Goal: Information Seeking & Learning: Learn about a topic

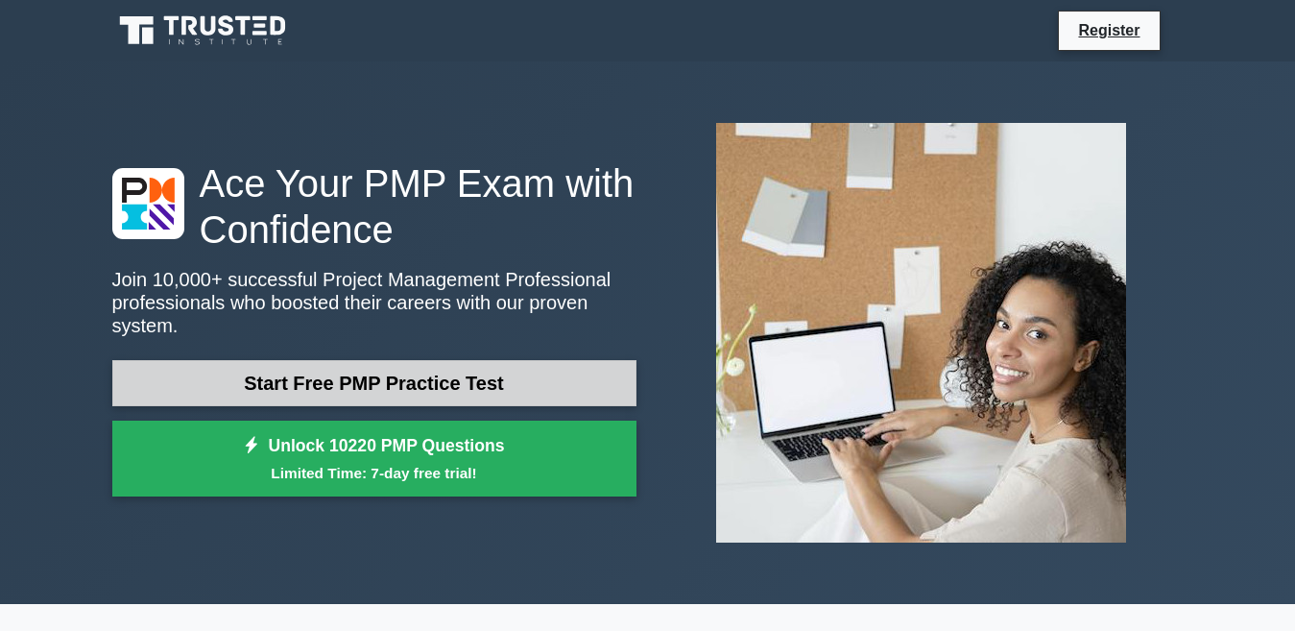
click at [423, 361] on link "Start Free PMP Practice Test" at bounding box center [374, 383] width 524 height 46
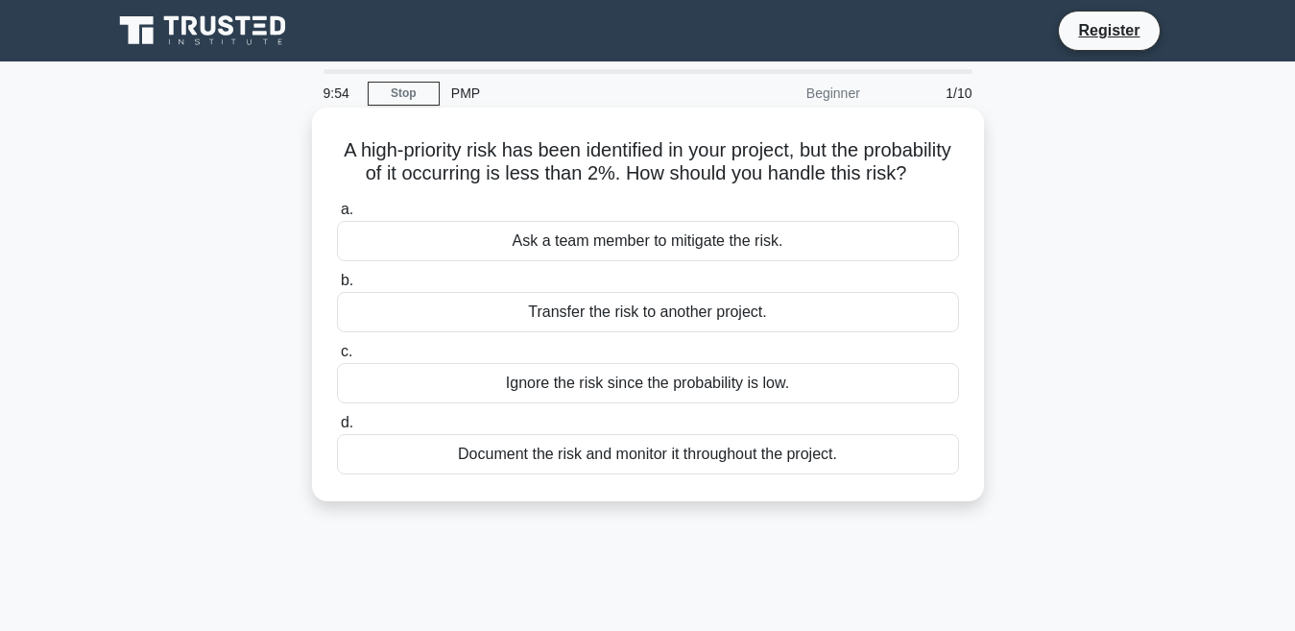
click at [593, 332] on div "Transfer the risk to another project." at bounding box center [648, 312] width 622 height 40
click at [337, 287] on input "b. Transfer the risk to another project." at bounding box center [337, 280] width 0 height 12
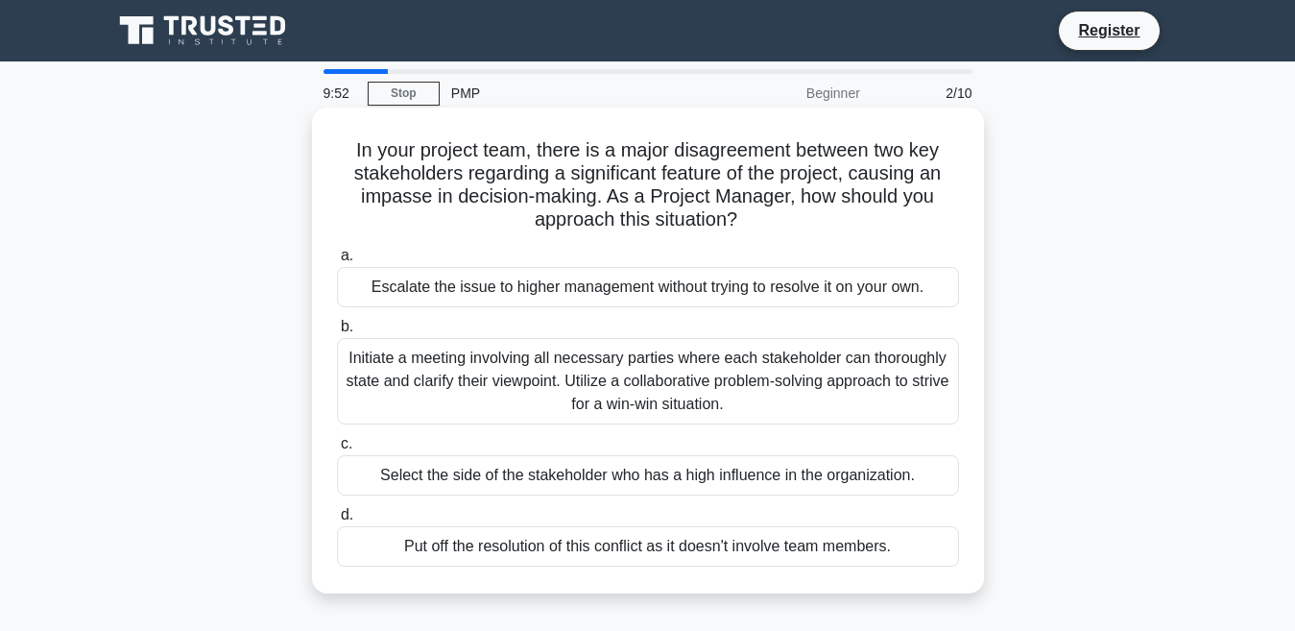
click at [581, 366] on div "Initiate a meeting involving all necessary parties where each stakeholder can t…" at bounding box center [648, 381] width 622 height 86
click at [337, 333] on input "b. Initiate a meeting involving all necessary parties where each stakeholder ca…" at bounding box center [337, 327] width 0 height 12
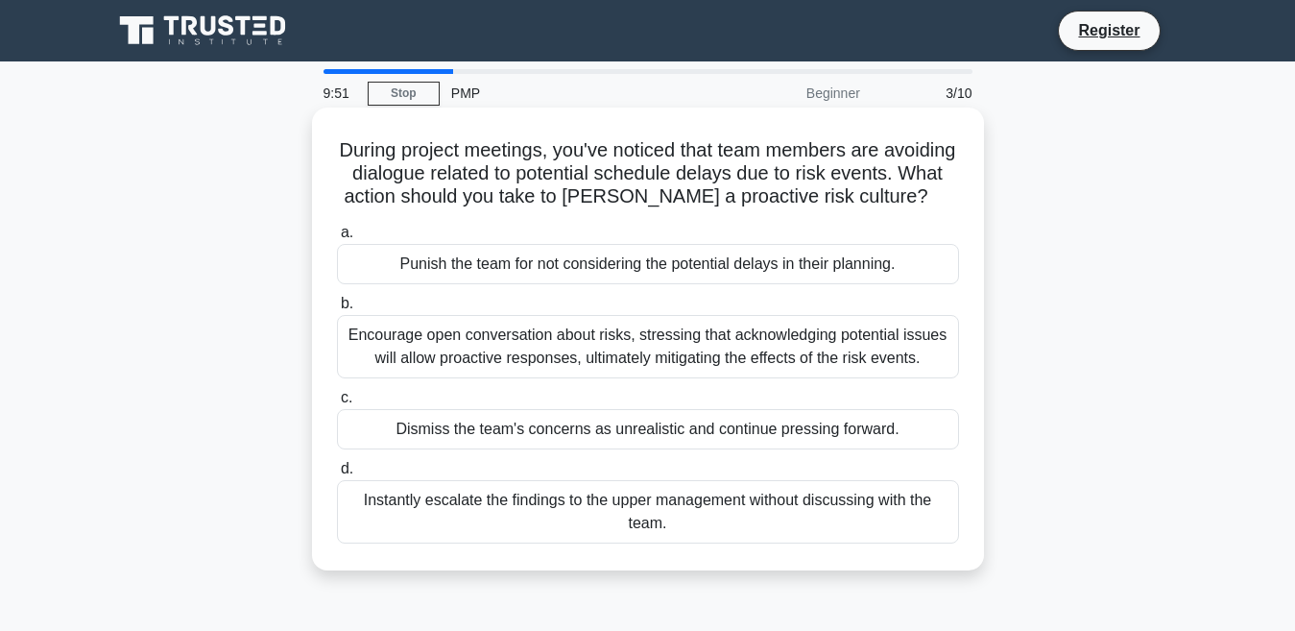
click at [585, 356] on div "Encourage open conversation about risks, stressing that acknowledging potential…" at bounding box center [648, 346] width 622 height 63
click at [337, 310] on input "b. Encourage open conversation about risks, stressing that acknowledging potent…" at bounding box center [337, 304] width 0 height 12
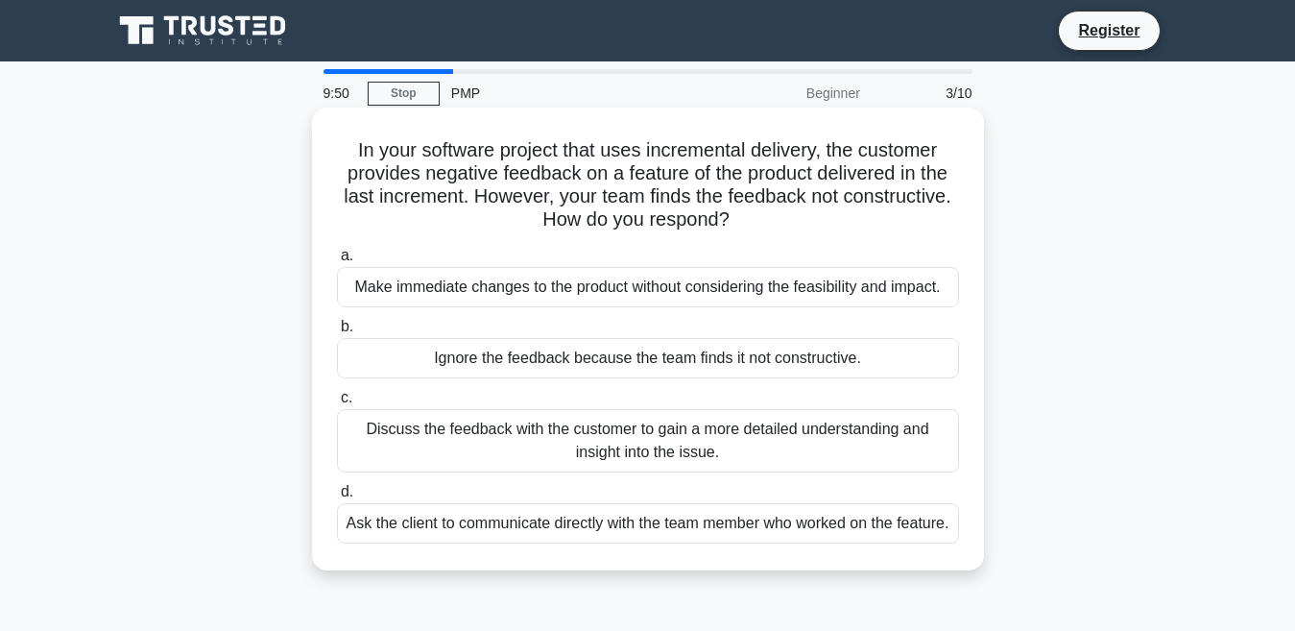
click at [599, 282] on div "Make immediate changes to the product without considering the feasibility and i…" at bounding box center [648, 287] width 622 height 40
click at [337, 262] on input "a. Make immediate changes to the product without considering the feasibility an…" at bounding box center [337, 256] width 0 height 12
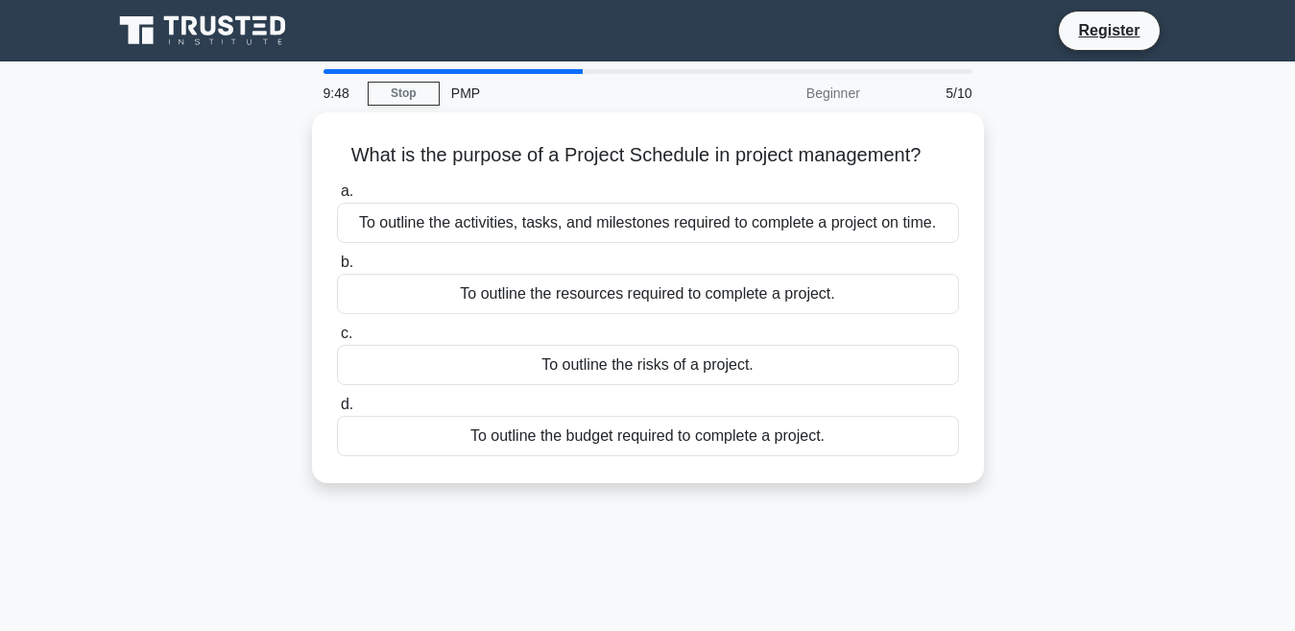
click at [599, 282] on div "To outline the resources required to complete a project." at bounding box center [648, 294] width 622 height 40
click at [337, 269] on input "b. To outline the resources required to complete a project." at bounding box center [337, 262] width 0 height 12
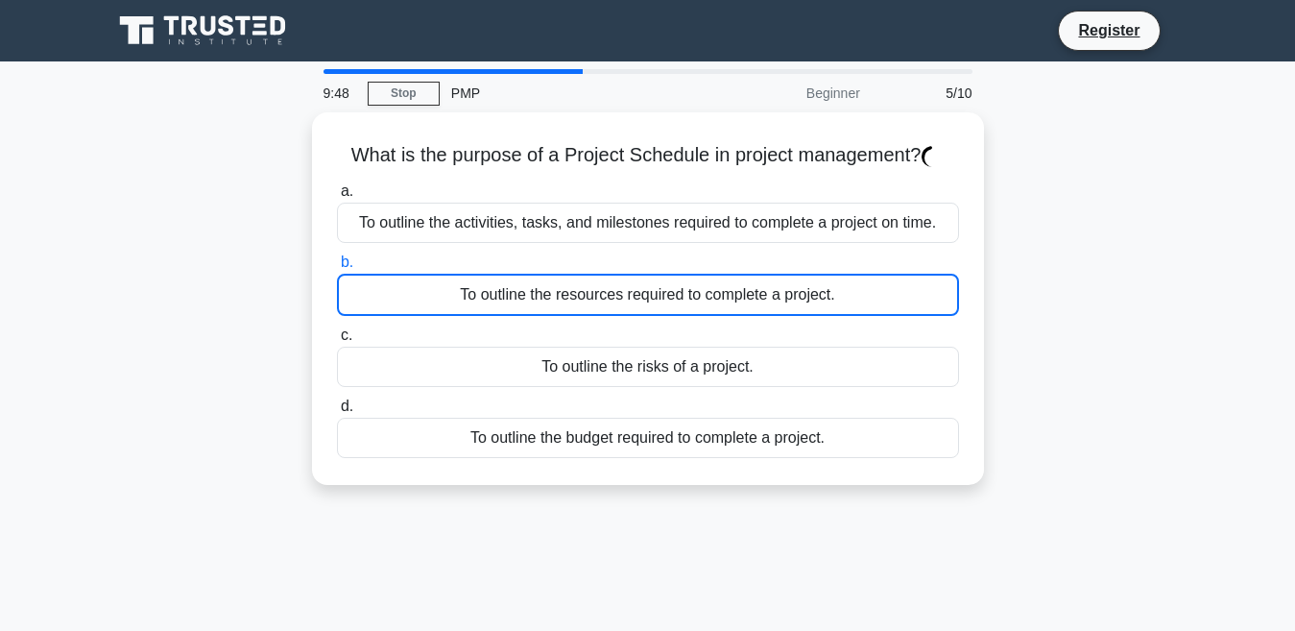
click at [599, 282] on div "To outline the resources required to complete a project." at bounding box center [648, 295] width 622 height 42
click at [337, 269] on input "b. To outline the resources required to complete a project." at bounding box center [337, 262] width 0 height 12
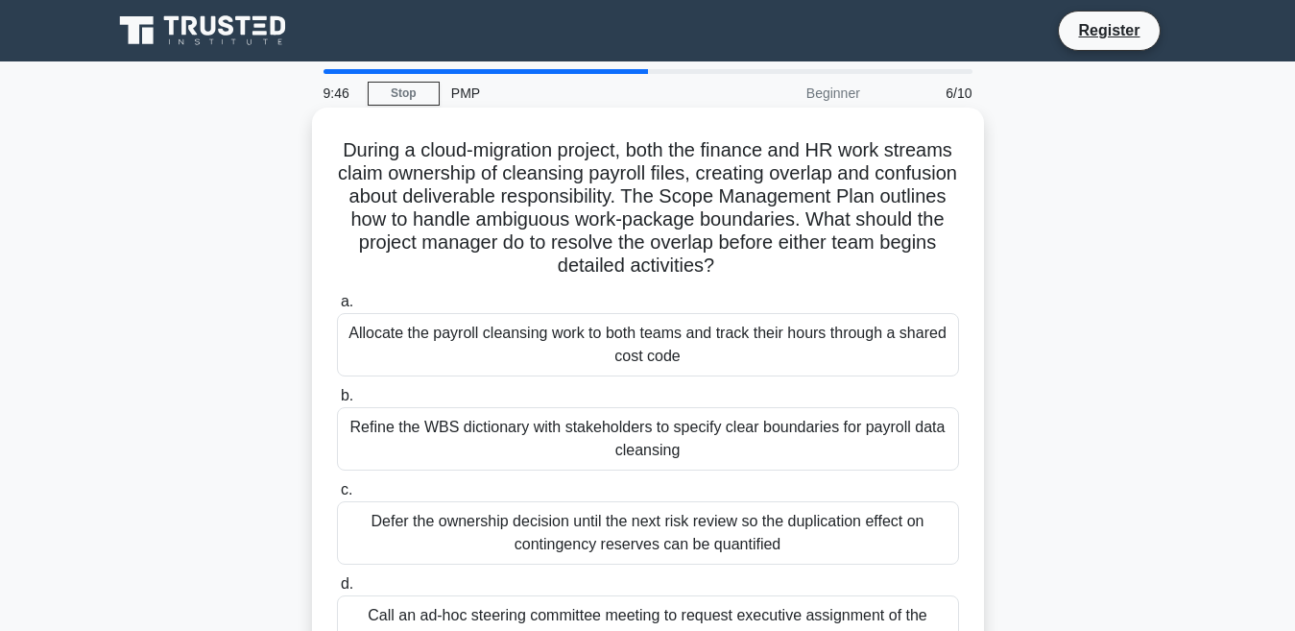
click at [593, 353] on div "Allocate the payroll cleansing work to both teams and track their hours through…" at bounding box center [648, 344] width 622 height 63
click at [337, 308] on input "a. Allocate the payroll cleansing work to both teams and track their hours thro…" at bounding box center [337, 302] width 0 height 12
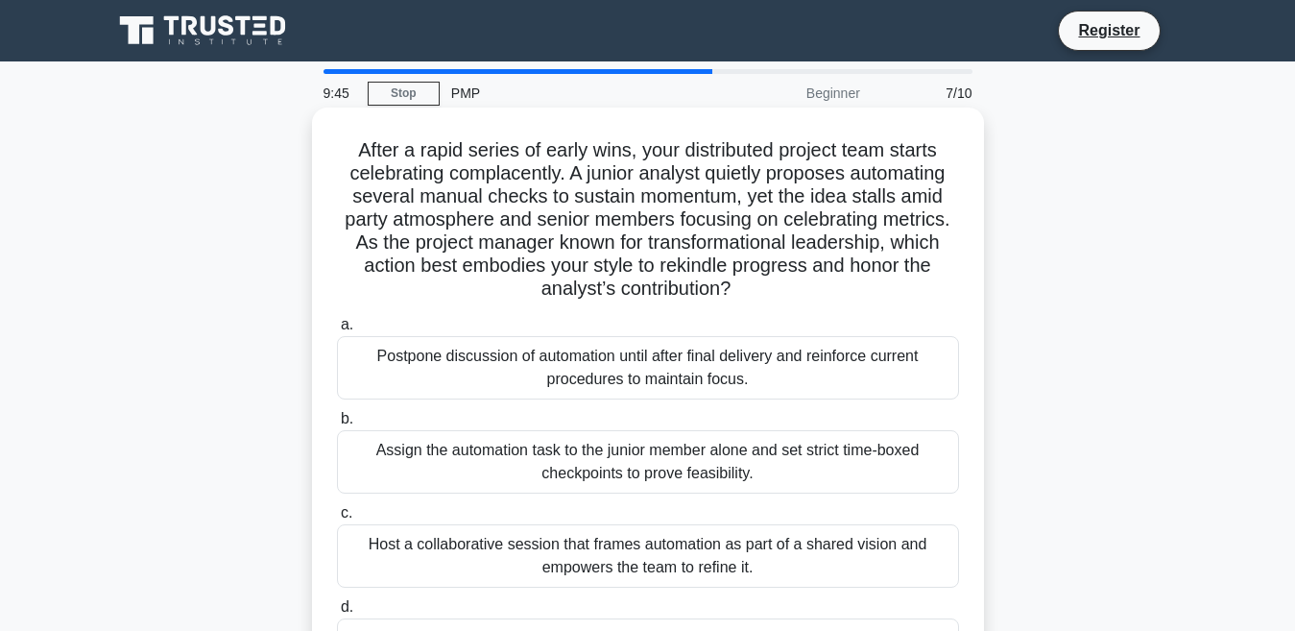
click at [584, 458] on div "Assign the automation task to the junior member alone and set strict time-boxed…" at bounding box center [648, 461] width 622 height 63
click at [337, 425] on input "b. Assign the automation task to the junior member alone and set strict time-bo…" at bounding box center [337, 419] width 0 height 12
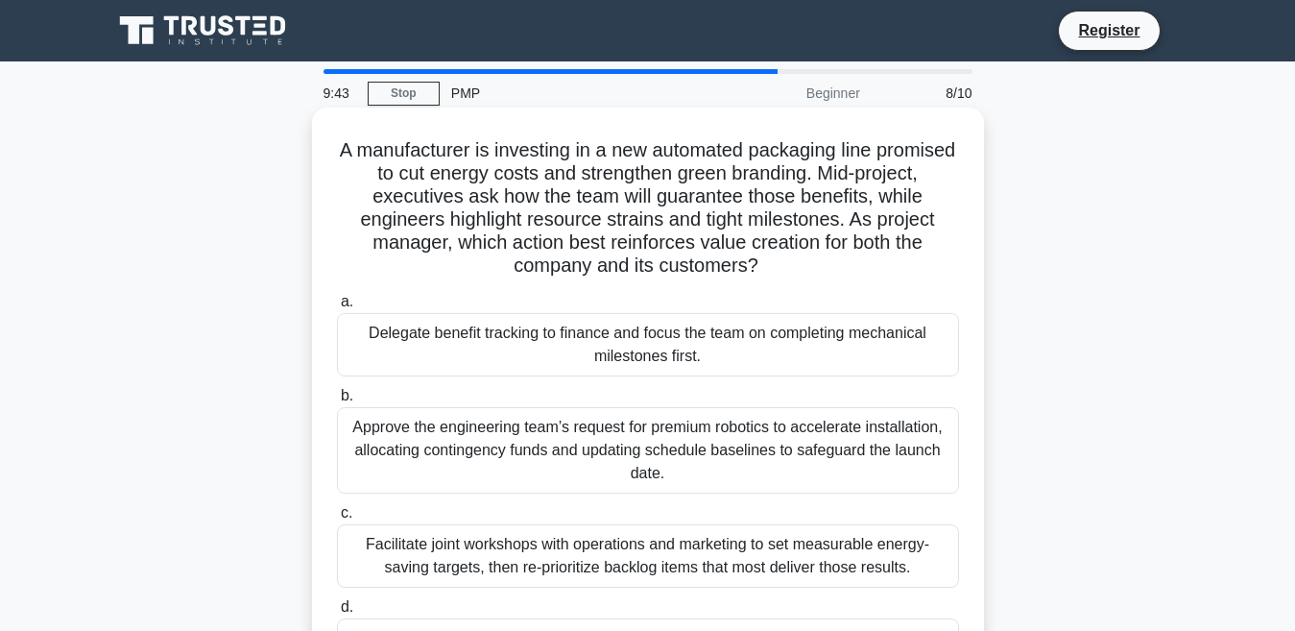
click at [577, 528] on div "Facilitate joint workshops with operations and marketing to set measurable ener…" at bounding box center [648, 555] width 622 height 63
click at [337, 519] on input "c. Facilitate joint workshops with operations and marketing to set measurable e…" at bounding box center [337, 513] width 0 height 12
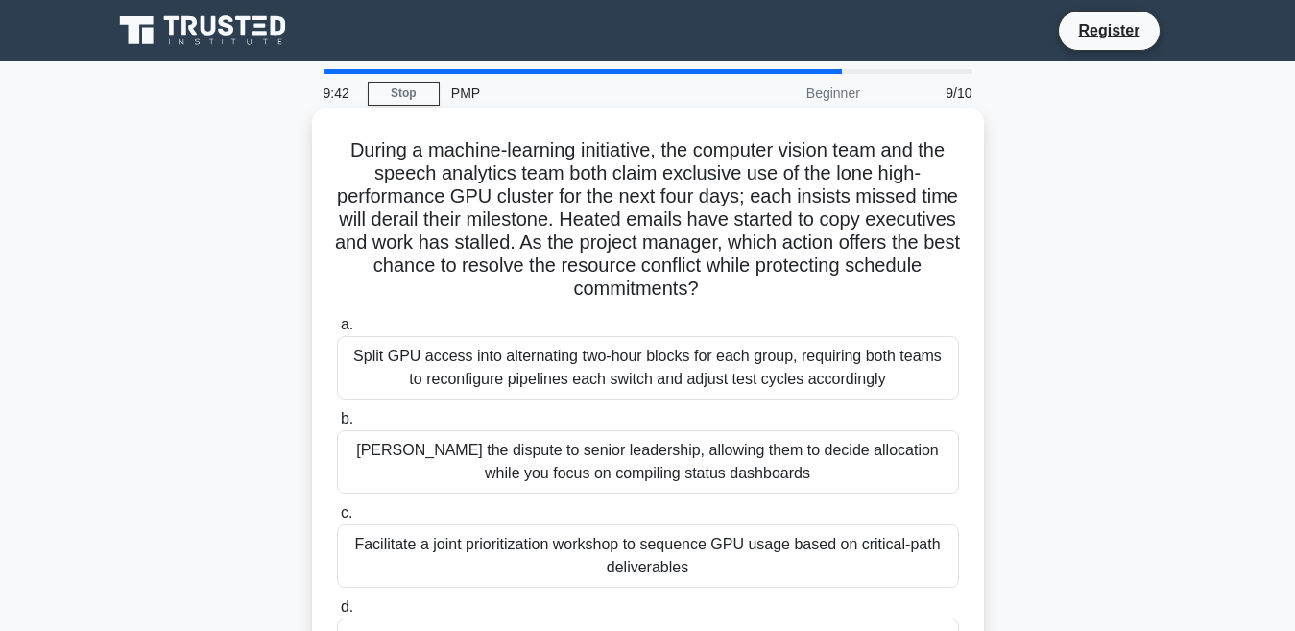
click at [612, 450] on div "Escalate the dispute to senior leadership, allowing them to decide allocation w…" at bounding box center [648, 461] width 622 height 63
click at [337, 425] on input "b. Escalate the dispute to senior leadership, allowing them to decide allocatio…" at bounding box center [337, 419] width 0 height 12
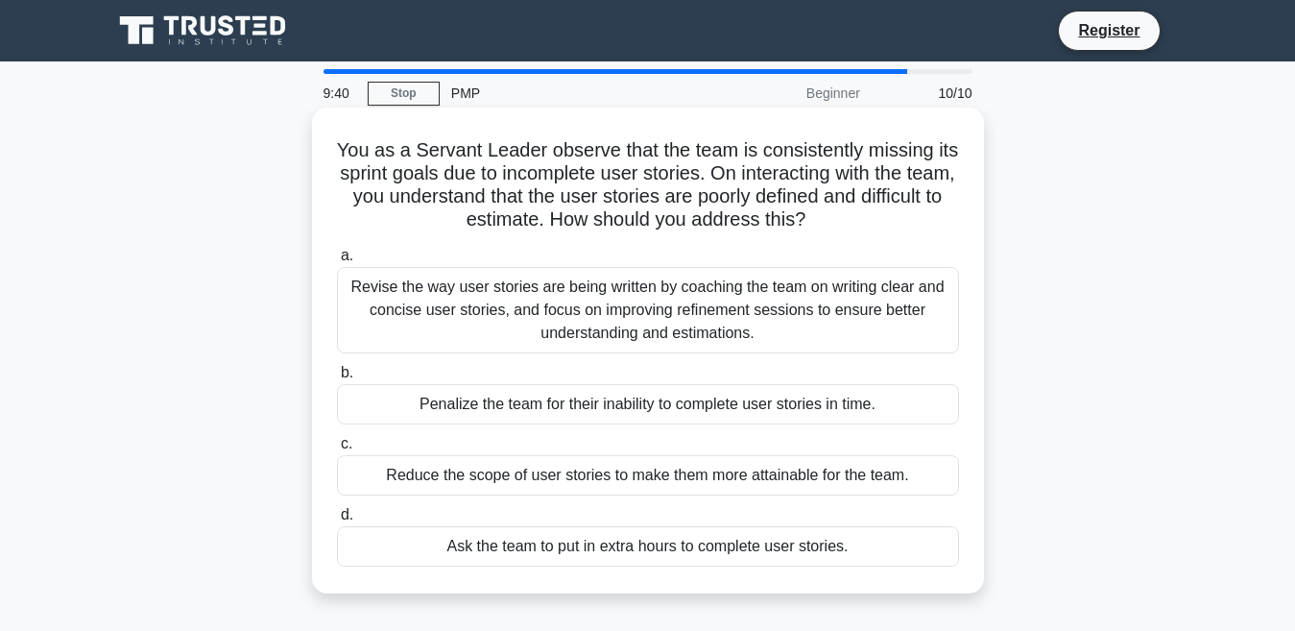
click at [615, 400] on div "Penalize the team for their inability to complete user stories in time." at bounding box center [648, 404] width 622 height 40
click at [337, 379] on input "b. Penalize the team for their inability to complete user stories in time." at bounding box center [337, 373] width 0 height 12
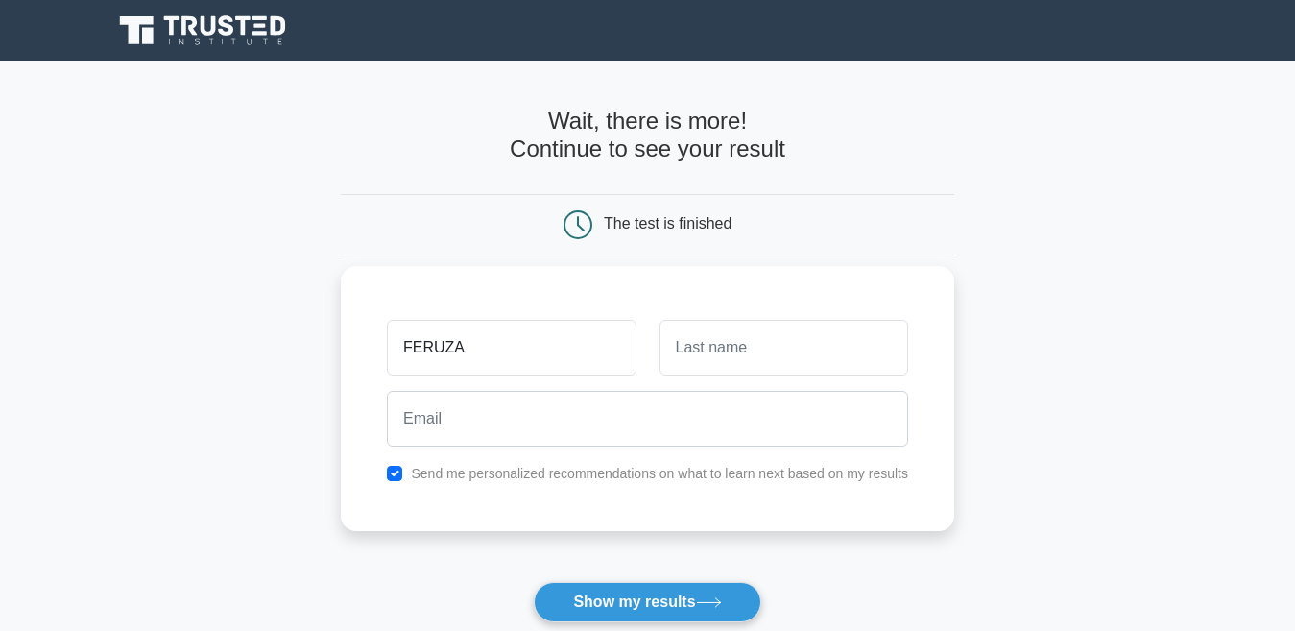
type input "FERUZA"
click at [716, 359] on input "text" at bounding box center [783, 348] width 249 height 56
type input "TO'RABOYEVA"
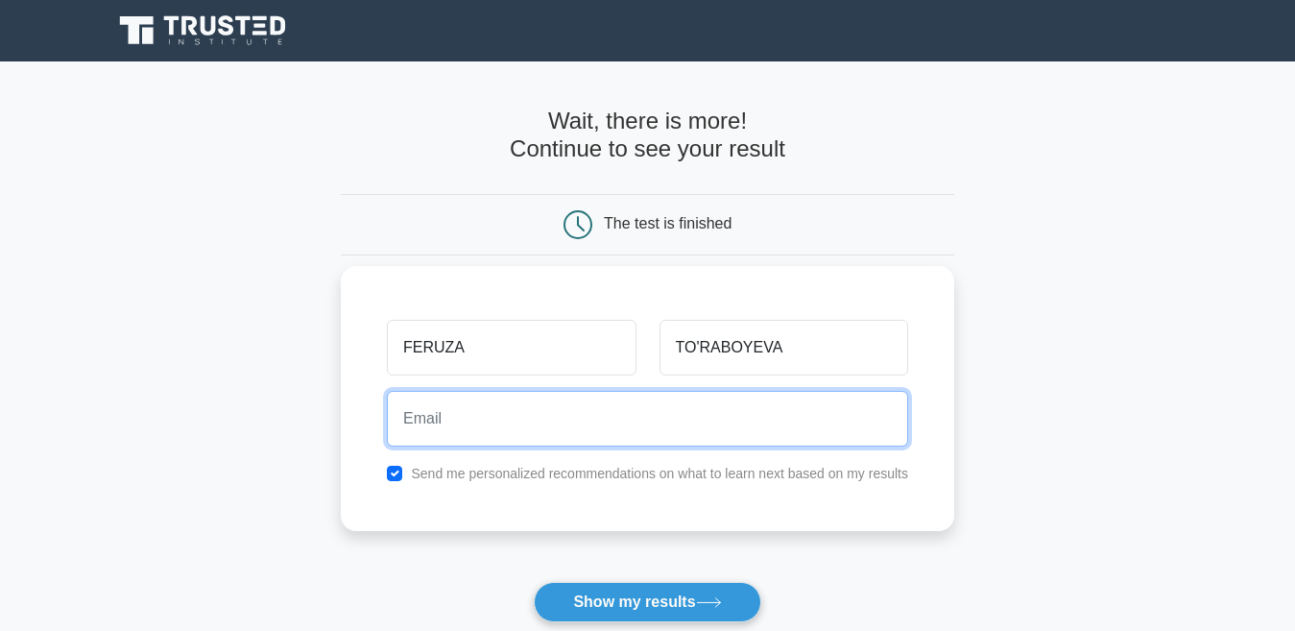
click at [654, 402] on input "email" at bounding box center [647, 419] width 521 height 56
type input "F"
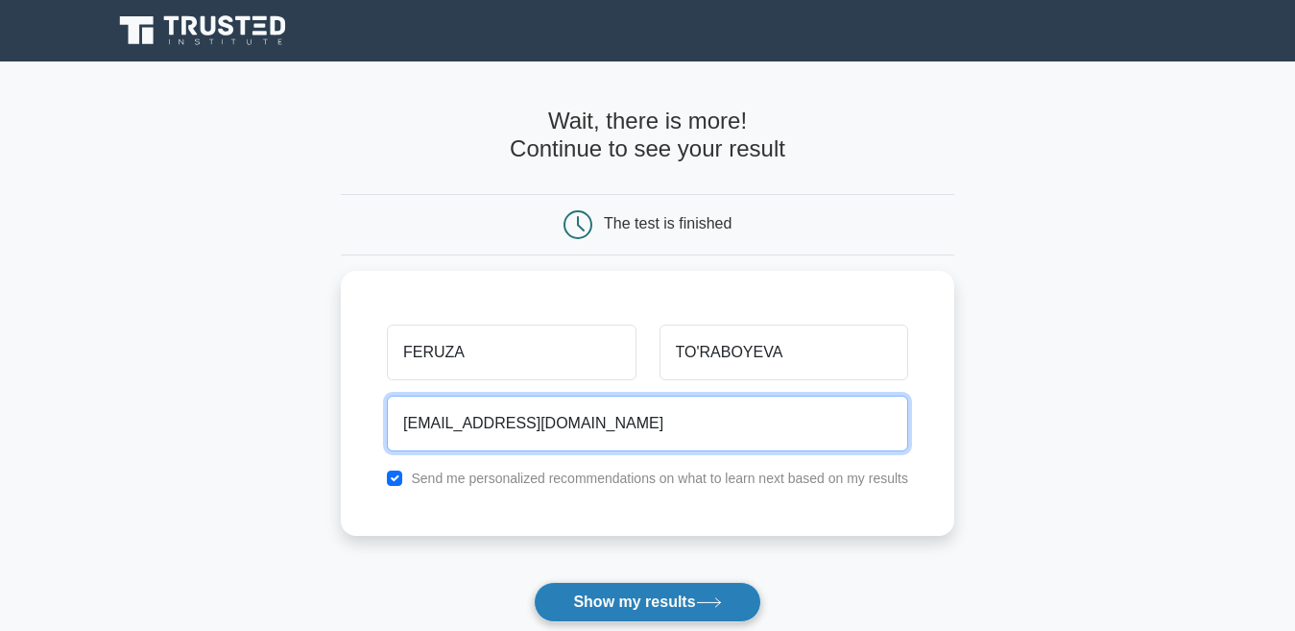
type input "[EMAIL_ADDRESS][DOMAIN_NAME]"
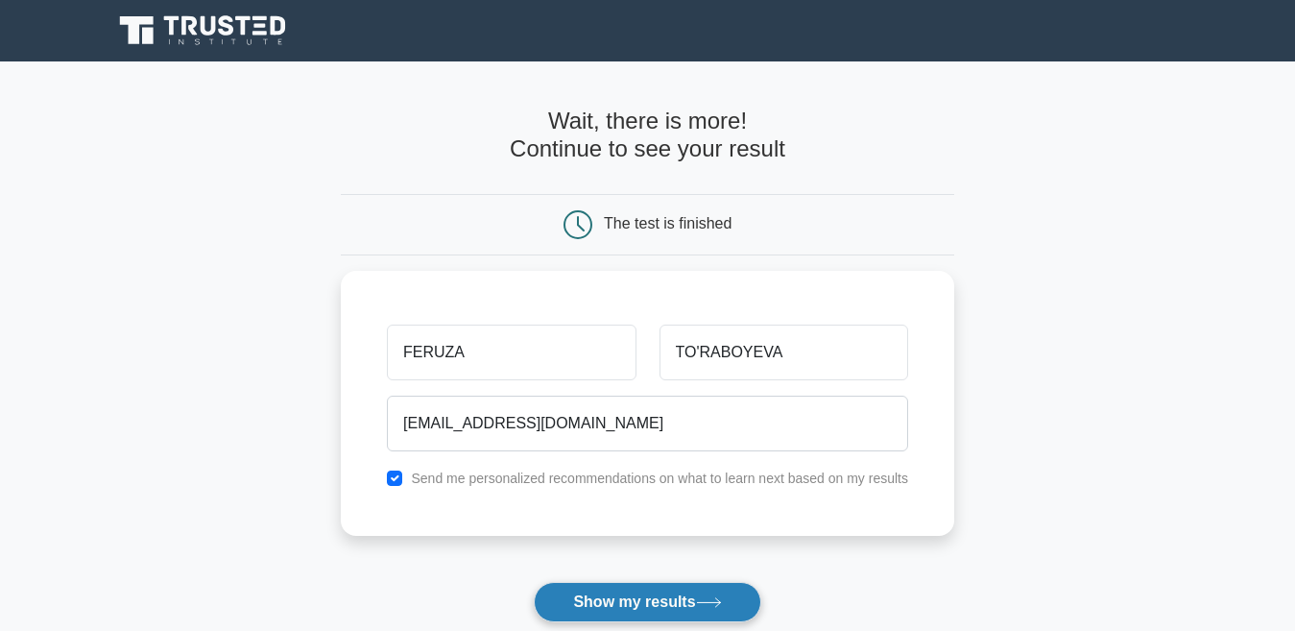
click at [616, 597] on button "Show my results" at bounding box center [647, 602] width 226 height 40
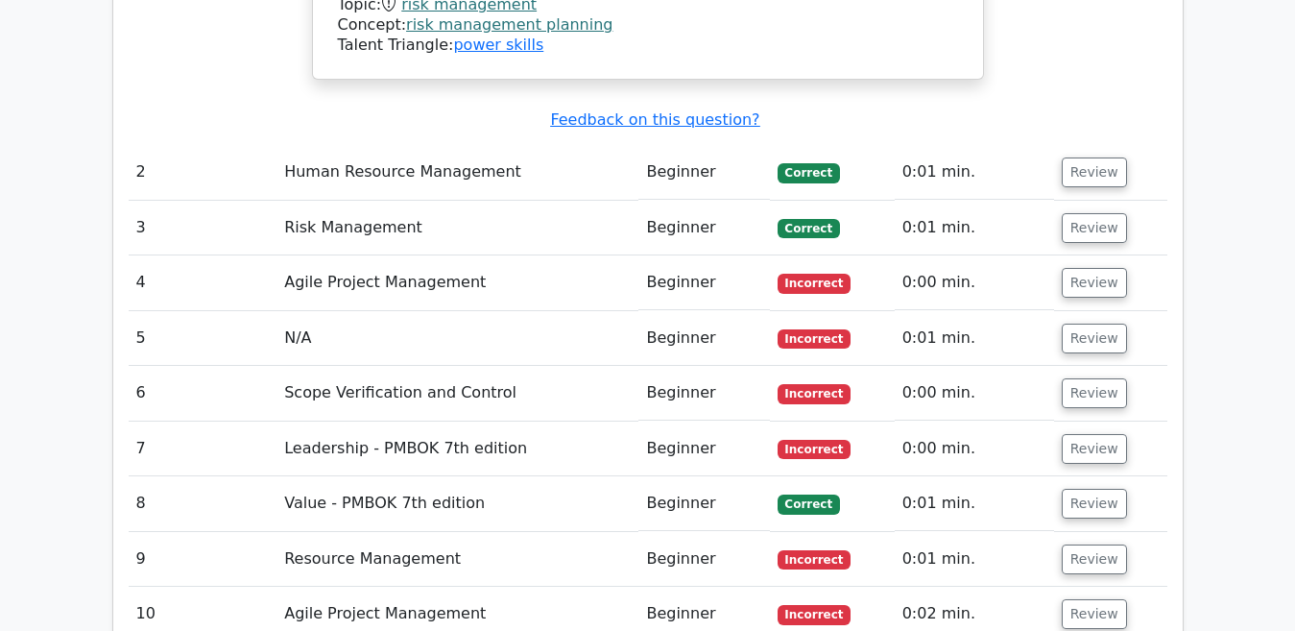
scroll to position [2409, 0]
